Goal: Entertainment & Leisure: Consume media (video, audio)

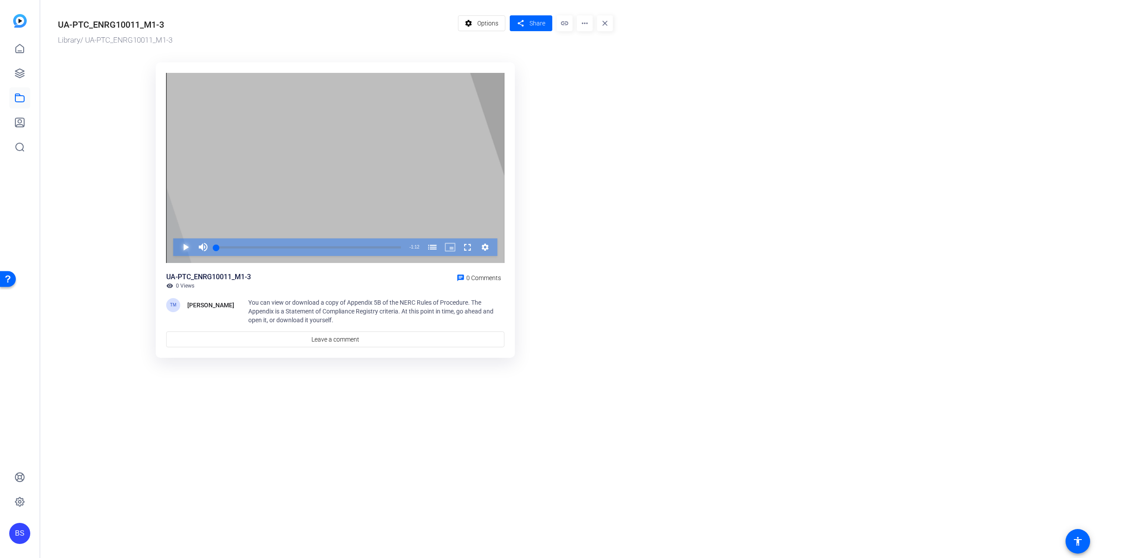
click at [177, 245] on span "Video Player" at bounding box center [177, 247] width 0 height 18
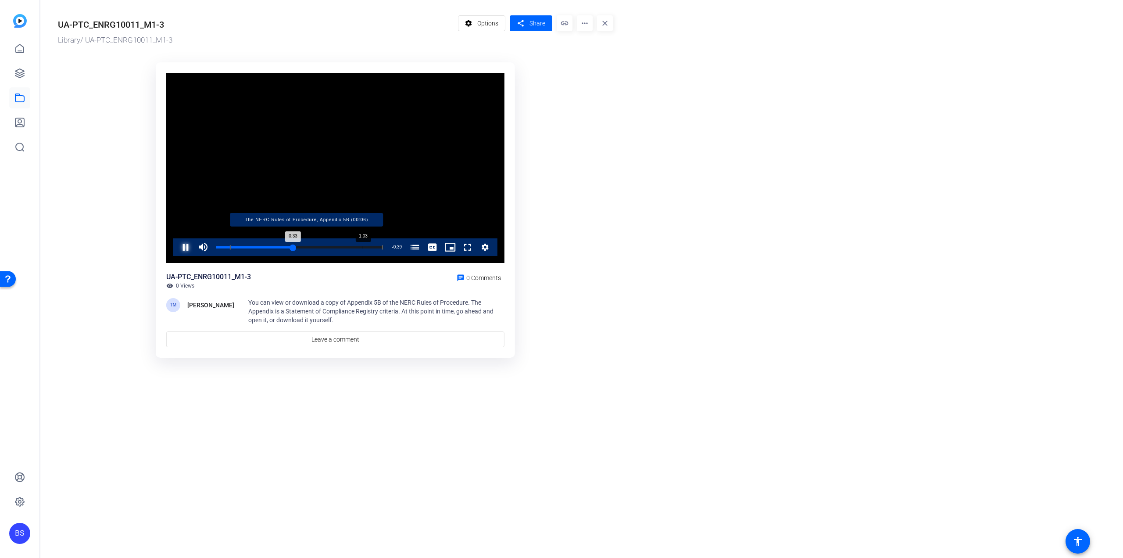
click at [363, 247] on div "Loaded : 100.00% 1:03 0:33 The NERC Rules of Procedure, Appendix 5B (00:06)" at bounding box center [299, 247] width 167 height 2
click at [177, 245] on span "Video Player" at bounding box center [177, 247] width 0 height 18
click at [495, 22] on span "Options" at bounding box center [487, 23] width 21 height 17
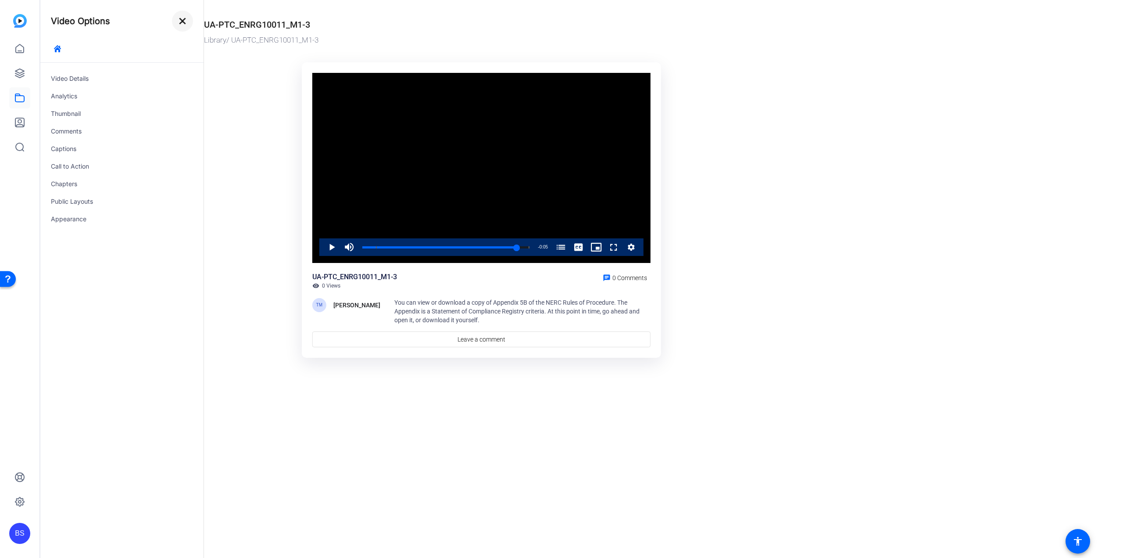
click at [184, 22] on mat-icon "close" at bounding box center [182, 21] width 11 height 11
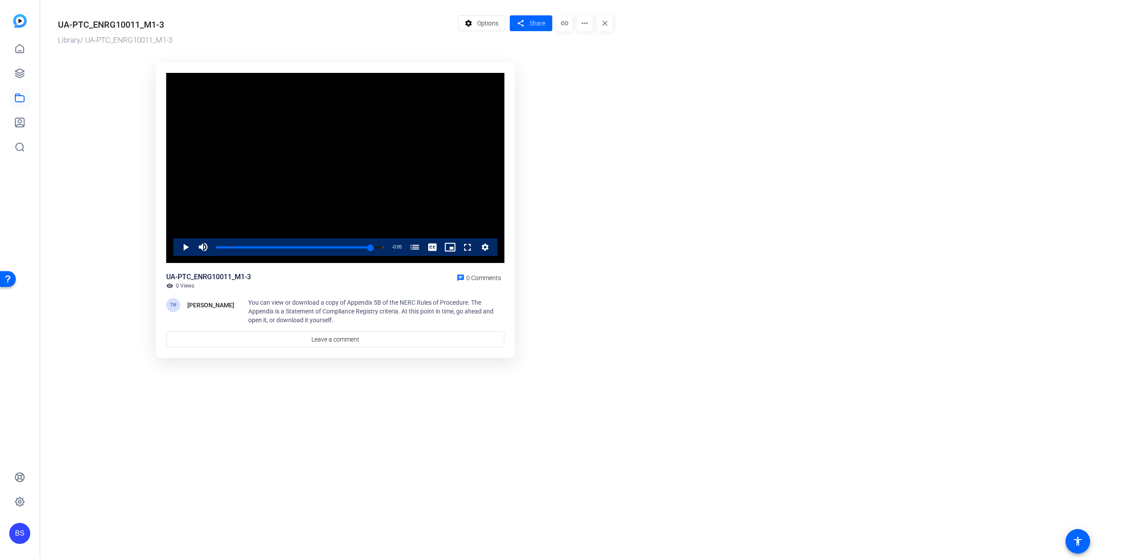
click at [581, 23] on mat-icon "more_horiz" at bounding box center [585, 23] width 16 height 16
click at [544, 126] on div at bounding box center [561, 279] width 1123 height 558
click at [441, 184] on video "Video Player" at bounding box center [335, 168] width 338 height 190
click at [477, 276] on span "0 Comments" at bounding box center [484, 277] width 35 height 7
